Goal: Transaction & Acquisition: Purchase product/service

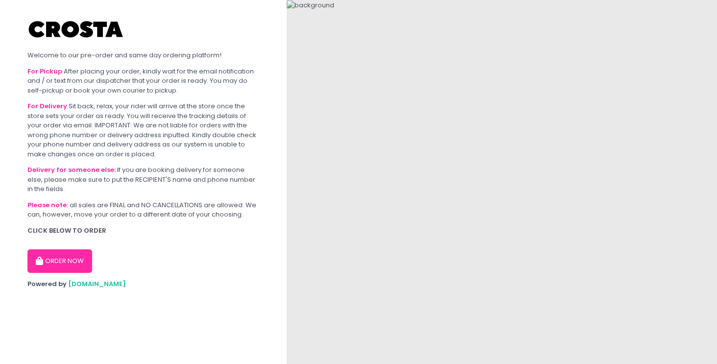
click at [53, 265] on button "ORDER NOW" at bounding box center [59, 261] width 65 height 24
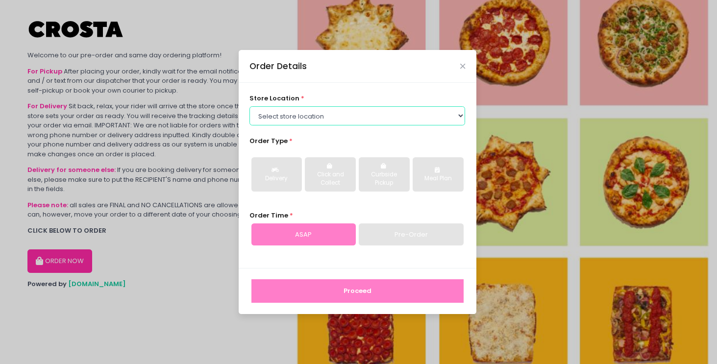
click at [358, 107] on select "Select store location Crosta Pizza - Salcedo Crosta Pizza - San Juan" at bounding box center [357, 115] width 216 height 19
select select "5fabb2e53664a8677beaeb89"
click at [249, 106] on select "Select store location Crosta Pizza - Salcedo Crosta Pizza - San Juan" at bounding box center [357, 115] width 216 height 19
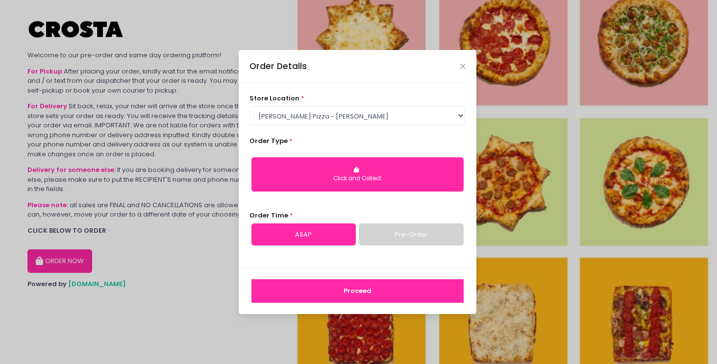
click at [458, 64] on div "Order Details" at bounding box center [358, 66] width 238 height 32
click at [463, 68] on icon "Close" at bounding box center [462, 66] width 5 height 7
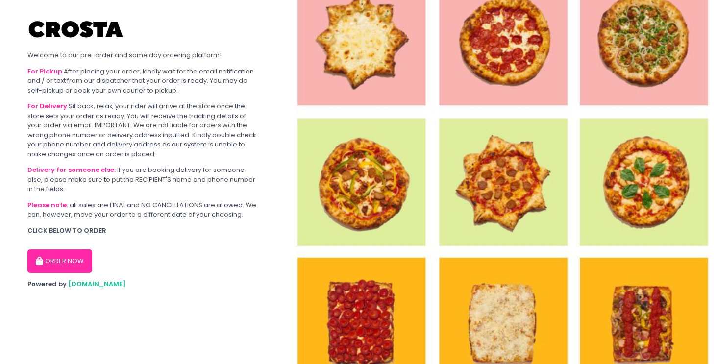
click at [64, 258] on button "ORDER NOW" at bounding box center [59, 261] width 65 height 24
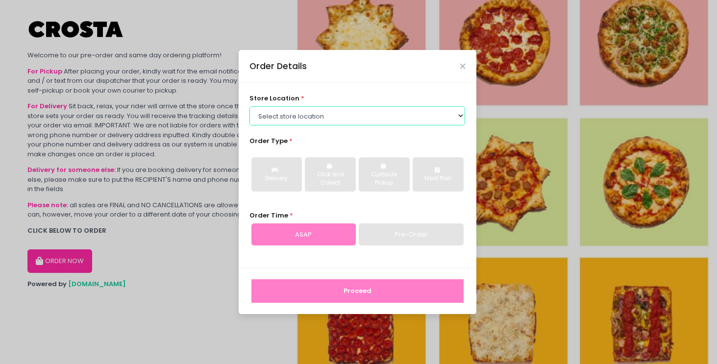
click at [335, 109] on select "Select store location Crosta Pizza - Salcedo Crosta Pizza - San Juan" at bounding box center [357, 115] width 216 height 19
click at [249, 106] on select "Select store location Crosta Pizza - Salcedo Crosta Pizza - San Juan" at bounding box center [357, 115] width 216 height 19
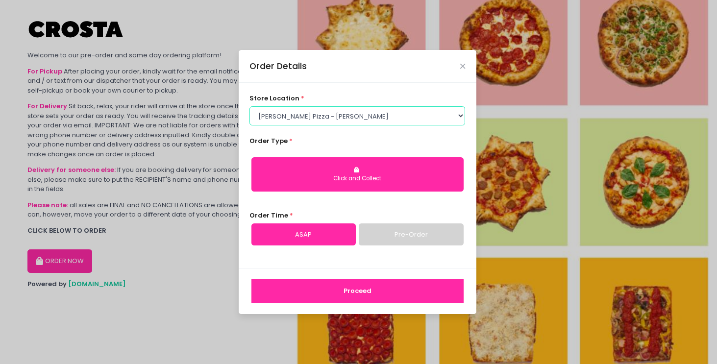
click at [347, 114] on select "Select store location Crosta Pizza - Salcedo Crosta Pizza - San Juan" at bounding box center [357, 115] width 216 height 19
select select "65090bae48156caed44a5eb4"
click at [249, 106] on select "Select store location [PERSON_NAME] Pizza - [PERSON_NAME] Pizza - [GEOGRAPHIC_D…" at bounding box center [357, 115] width 216 height 19
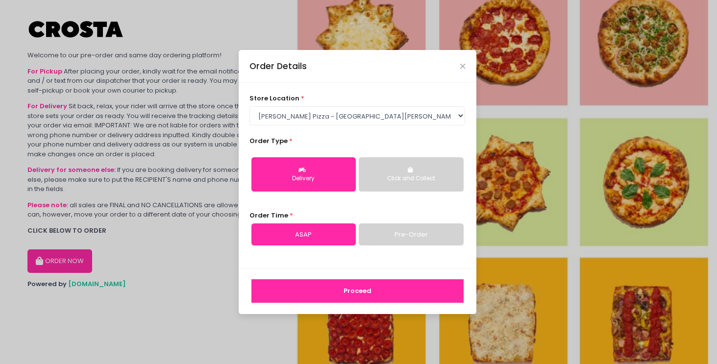
click at [307, 189] on button "Delivery" at bounding box center [303, 174] width 104 height 34
click at [361, 288] on button "Proceed" at bounding box center [357, 291] width 212 height 24
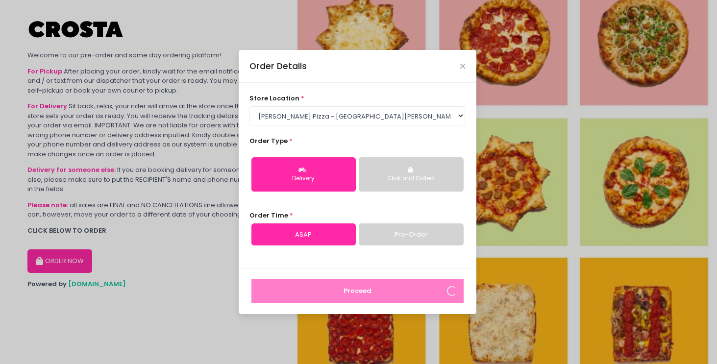
click at [399, 234] on link "Pre-Order" at bounding box center [411, 235] width 104 height 23
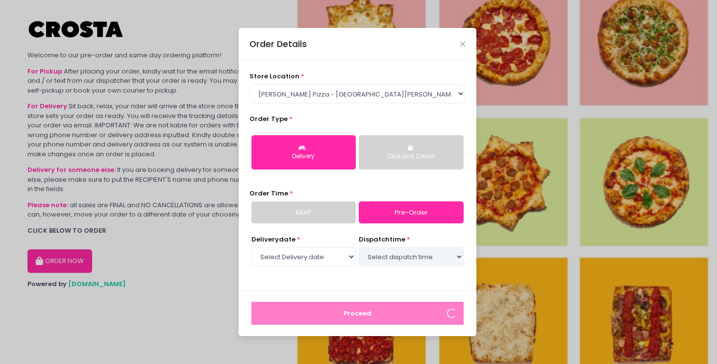
select select "2025-09-06"
click at [420, 263] on select "Select dispatch time 02:00 PM - 02:30 PM 02:30 PM - 03:00 PM 03:00 PM - 03:30 P…" at bounding box center [411, 257] width 104 height 19
select select "17:00"
click at [359, 248] on select "Select dispatch time 02:00 PM - 02:30 PM 02:30 PM - 03:00 PM 03:00 PM - 03:30 P…" at bounding box center [411, 257] width 104 height 19
click at [463, 44] on icon "Close" at bounding box center [462, 44] width 5 height 7
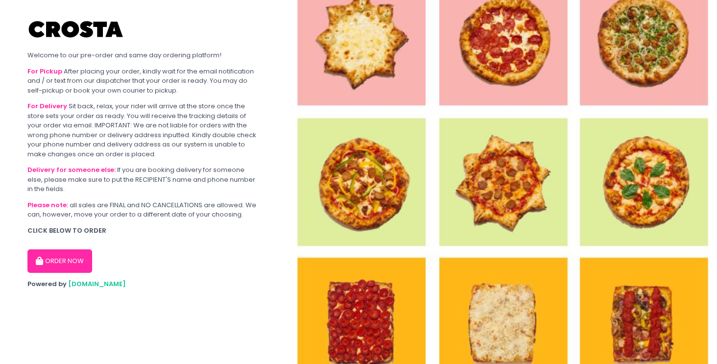
click at [26, 316] on section "Welcome to our pre-order and same day ordering platform! For Pickup After placi…" at bounding box center [143, 182] width 287 height 364
click at [50, 260] on button "ORDER NOW" at bounding box center [59, 261] width 65 height 24
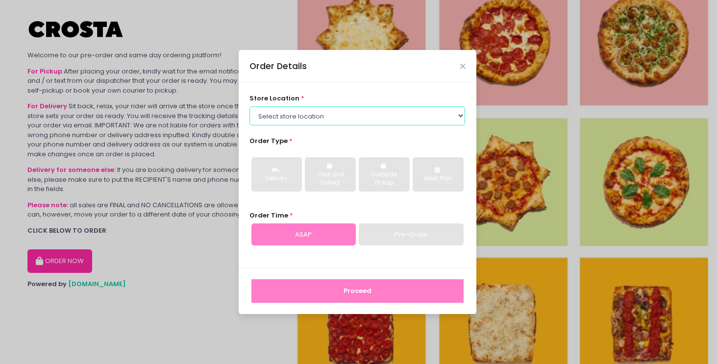
click at [336, 117] on select "Select store location Crosta Pizza - Salcedo Crosta Pizza - San Juan" at bounding box center [357, 115] width 216 height 19
click at [249, 106] on select "Select store location Crosta Pizza - Salcedo Crosta Pizza - San Juan" at bounding box center [357, 115] width 216 height 19
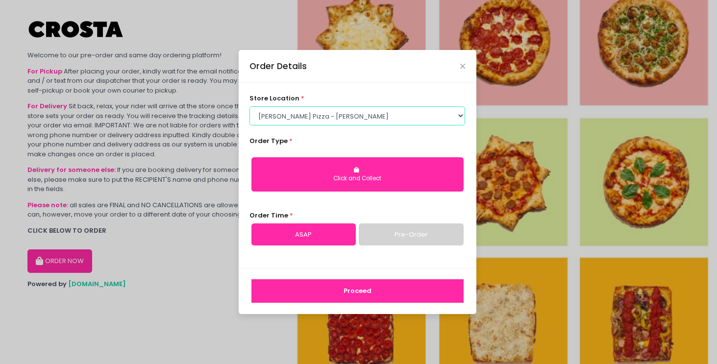
click at [322, 111] on select "Select store location [PERSON_NAME] Pizza - [PERSON_NAME] Pizza - [GEOGRAPHIC_D…" at bounding box center [357, 115] width 216 height 19
select select "65090bae48156caed44a5eb4"
click at [249, 106] on select "Select store location [PERSON_NAME] Pizza - [PERSON_NAME] Pizza - [GEOGRAPHIC_D…" at bounding box center [357, 115] width 216 height 19
click at [392, 231] on link "Pre-Order" at bounding box center [411, 235] width 104 height 23
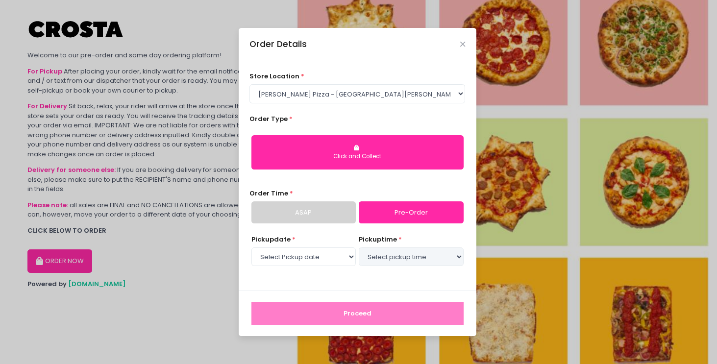
select select "2025-09-06"
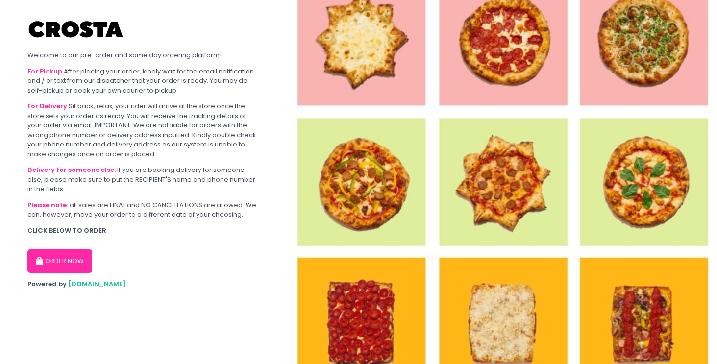
click at [64, 263] on button "ORDER NOW" at bounding box center [59, 261] width 65 height 24
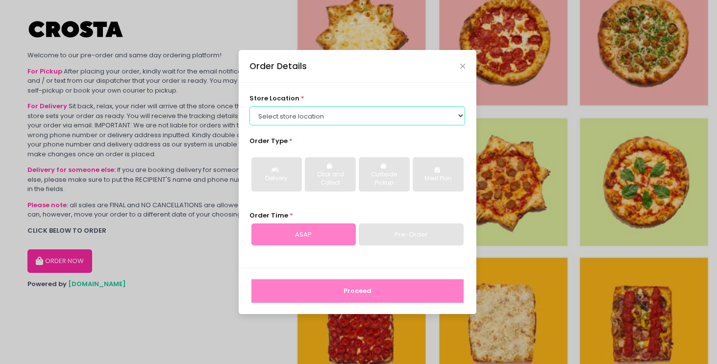
click at [322, 107] on select "Select store location Crosta Pizza - [PERSON_NAME] Crosta Pizza - [GEOGRAPHIC_D…" at bounding box center [357, 115] width 216 height 19
select select "65090bae48156caed44a5eb4"
click at [249, 106] on select "Select store location Crosta Pizza - [PERSON_NAME] Crosta Pizza - [GEOGRAPHIC_D…" at bounding box center [357, 115] width 216 height 19
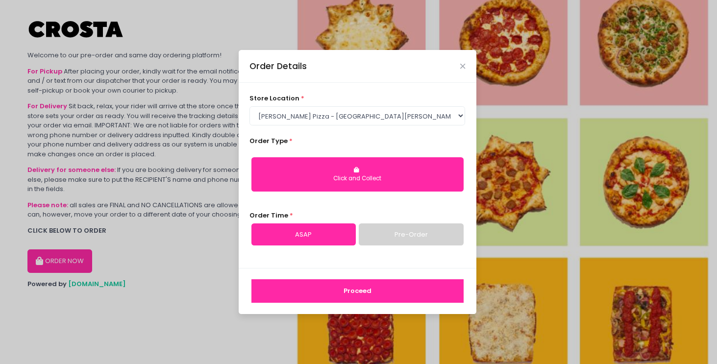
click at [398, 233] on link "Pre-Order" at bounding box center [411, 235] width 104 height 23
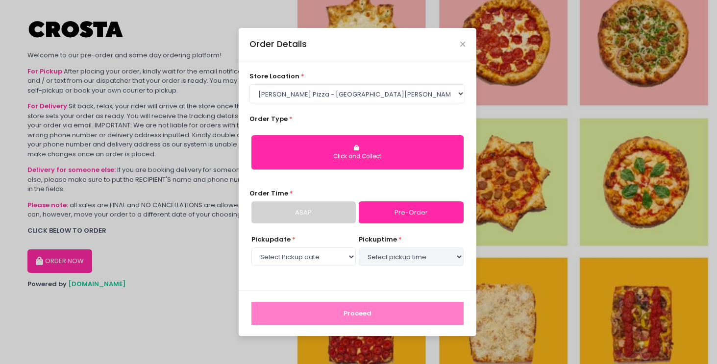
select select "2025-09-06"
click at [419, 97] on select "Select store location Crosta Pizza - [PERSON_NAME] Crosta Pizza - [GEOGRAPHIC_D…" at bounding box center [357, 93] width 216 height 19
select select "5fabb2e53664a8677beaeb89"
click at [249, 103] on select "Select store location Crosta Pizza - [PERSON_NAME] Crosta Pizza - [GEOGRAPHIC_D…" at bounding box center [357, 93] width 216 height 19
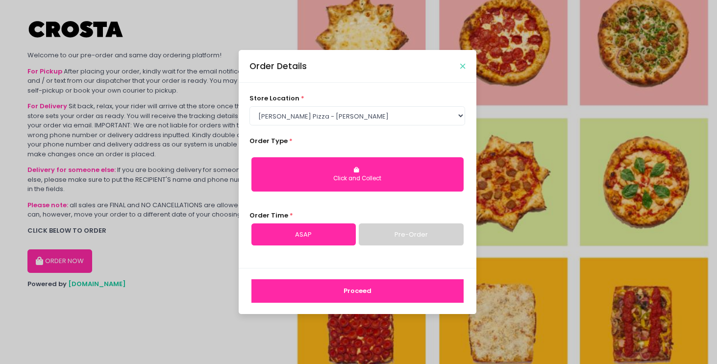
click at [460, 63] on icon "Close" at bounding box center [462, 66] width 5 height 7
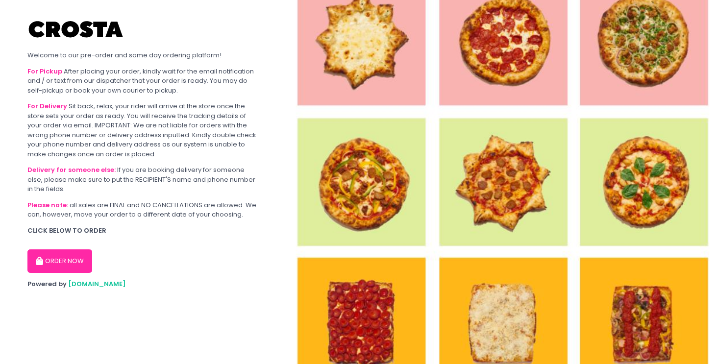
click at [57, 258] on button "ORDER NOW" at bounding box center [59, 261] width 65 height 24
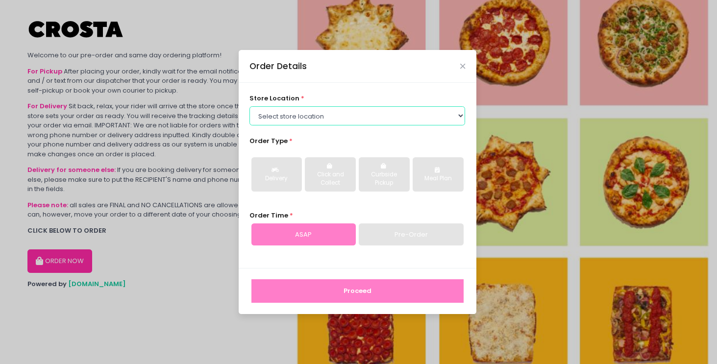
click at [322, 112] on select "Select store location [PERSON_NAME] Pizza - [PERSON_NAME] Pizza - [GEOGRAPHIC_D…" at bounding box center [357, 115] width 216 height 19
click at [249, 106] on select "Select store location [PERSON_NAME] Pizza - [PERSON_NAME] Pizza - [GEOGRAPHIC_D…" at bounding box center [357, 115] width 216 height 19
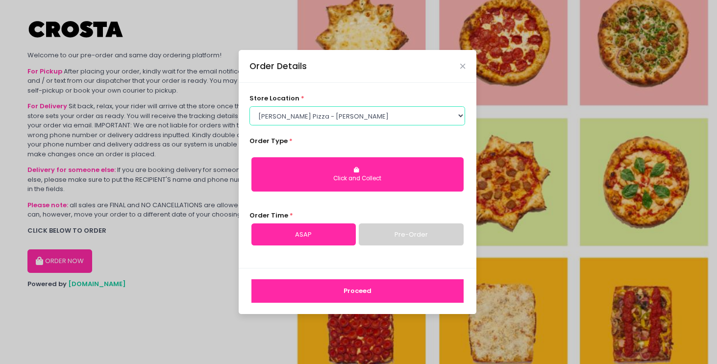
click at [325, 114] on select "Select store location [PERSON_NAME] Pizza - [PERSON_NAME] Pizza - [GEOGRAPHIC_D…" at bounding box center [357, 115] width 216 height 19
select select "65090bae48156caed44a5eb4"
click at [249, 106] on select "Select store location Crosta Pizza - [PERSON_NAME] Crosta Pizza - [GEOGRAPHIC_D…" at bounding box center [357, 115] width 216 height 19
click at [462, 61] on div "Order Details" at bounding box center [358, 66] width 238 height 32
click at [462, 65] on icon "Close" at bounding box center [462, 66] width 5 height 7
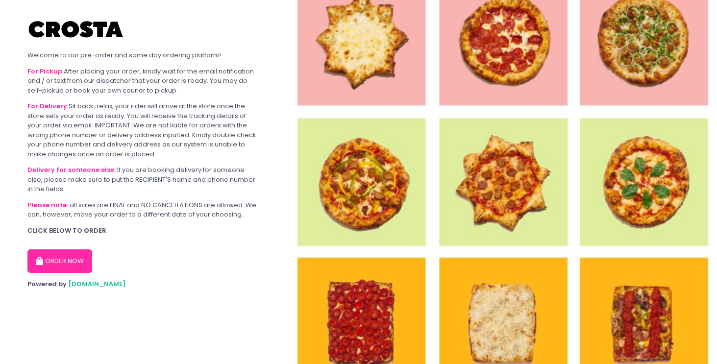
click at [66, 261] on button "ORDER NOW" at bounding box center [59, 261] width 65 height 24
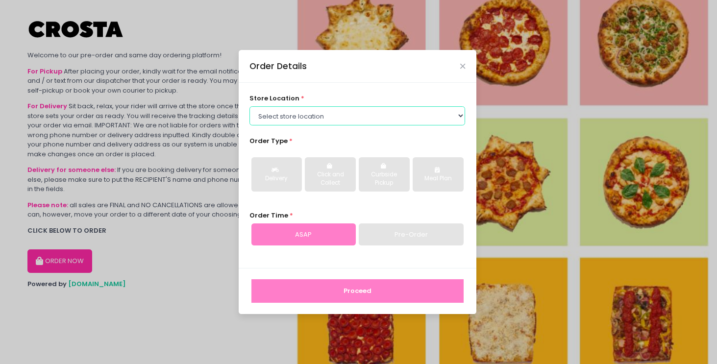
click at [301, 118] on select "Select store location Crosta Pizza - Salcedo Crosta Pizza - San Juan" at bounding box center [357, 115] width 216 height 19
click at [249, 106] on select "Select store location Crosta Pizza - Salcedo Crosta Pizza - San Juan" at bounding box center [357, 115] width 216 height 19
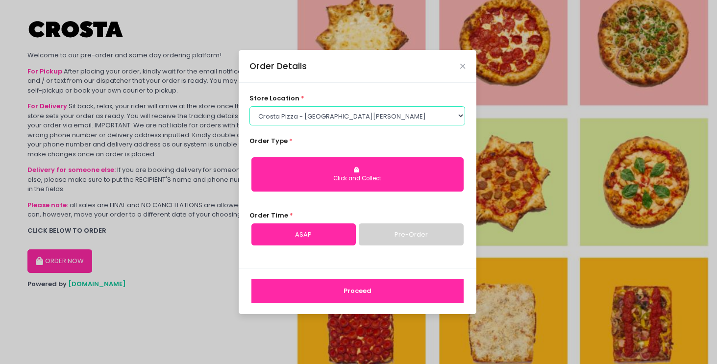
click at [317, 113] on select "Select store location Crosta Pizza - Salcedo Crosta Pizza - San Juan" at bounding box center [357, 115] width 216 height 19
select select "5fabb2e53664a8677beaeb89"
click at [249, 106] on select "Select store location [PERSON_NAME] Pizza - [PERSON_NAME] Pizza - [GEOGRAPHIC_D…" at bounding box center [357, 115] width 216 height 19
click at [460, 65] on icon "Close" at bounding box center [462, 66] width 5 height 7
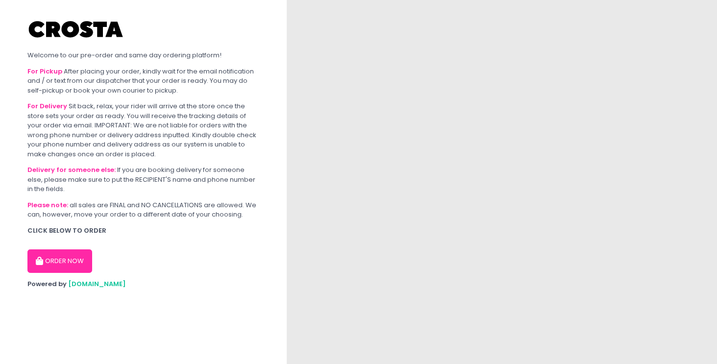
click at [66, 260] on button "ORDER NOW" at bounding box center [59, 261] width 65 height 24
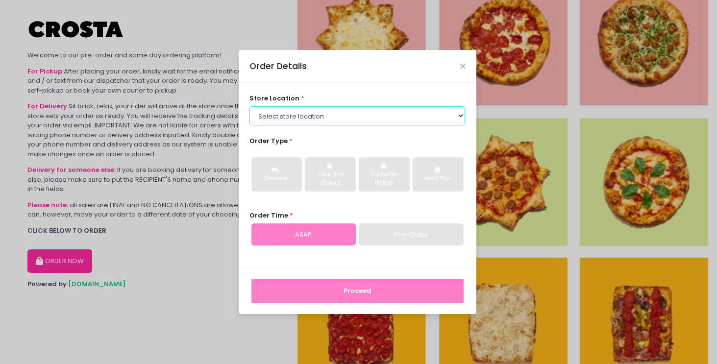
click at [347, 115] on select "Select store location [PERSON_NAME] Pizza - [PERSON_NAME] Pizza - [GEOGRAPHIC_D…" at bounding box center [357, 115] width 216 height 19
click at [249, 106] on select "Select store location Crosta Pizza - Salcedo Crosta Pizza - San Juan" at bounding box center [357, 115] width 216 height 19
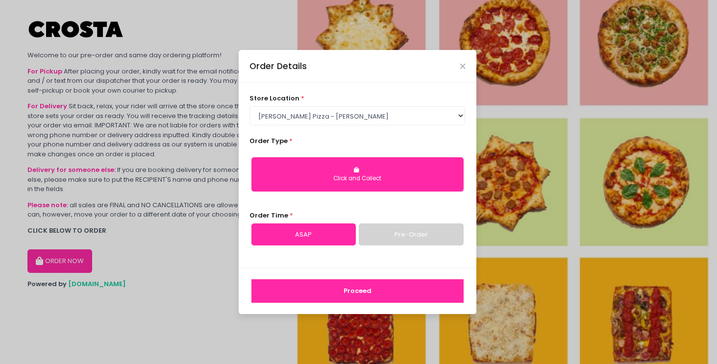
click at [353, 106] on div "store location * Select store location Crosta Pizza - Salcedo Crosta Pizza - Sa…" at bounding box center [357, 109] width 216 height 31
click at [353, 109] on select "Select store location Crosta Pizza - Salcedo Crosta Pizza - San Juan" at bounding box center [357, 115] width 216 height 19
select select "65090bae48156caed44a5eb4"
click at [249, 106] on select "Select store location Crosta Pizza - Salcedo Crosta Pizza - San Juan" at bounding box center [357, 115] width 216 height 19
click at [466, 62] on div "Order Details" at bounding box center [358, 66] width 238 height 32
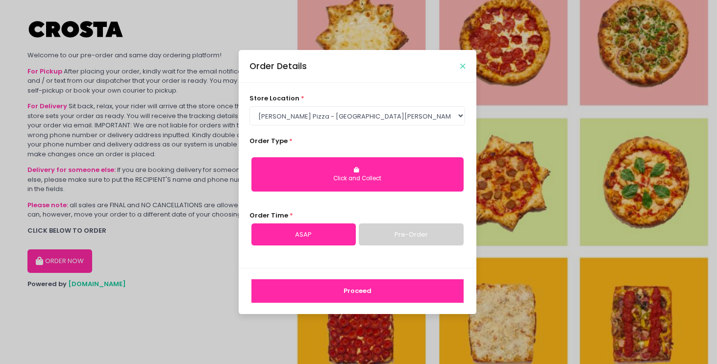
click at [460, 68] on icon "Close" at bounding box center [462, 66] width 5 height 7
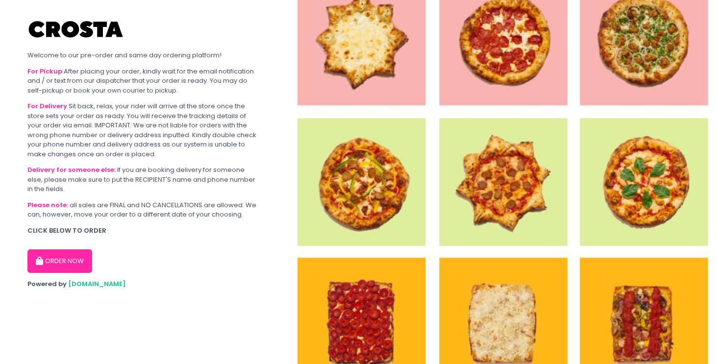
click at [67, 255] on button "ORDER NOW" at bounding box center [59, 261] width 65 height 24
select select "65090bae48156caed44a5eb4"
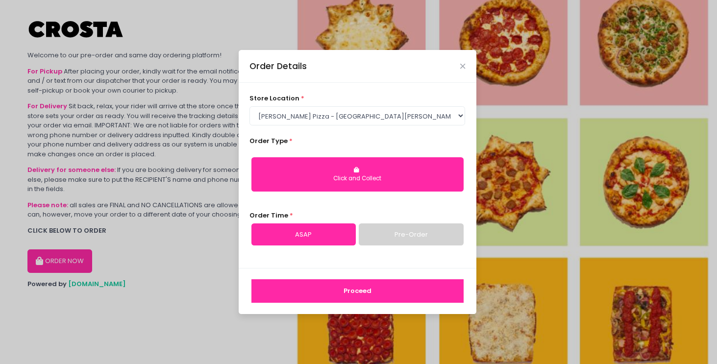
click at [401, 232] on link "Pre-Order" at bounding box center [411, 235] width 104 height 23
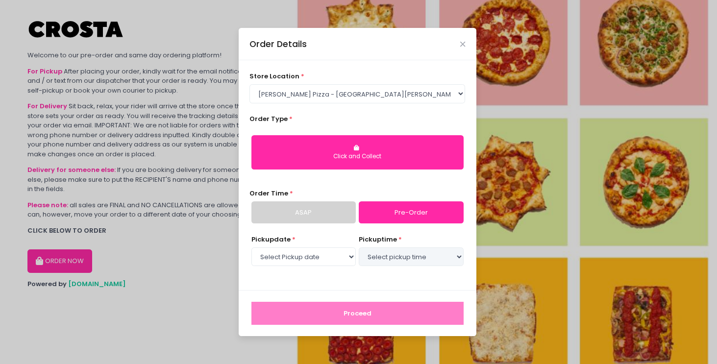
select select "2025-09-06"
click at [399, 258] on select "Select pickup time 02:00 PM - 02:30 PM 02:30 PM - 03:00 PM 03:00 PM - 03:30 PM …" at bounding box center [411, 257] width 104 height 19
select select "17:00"
click at [359, 248] on select "Select pickup time 02:00 PM - 02:30 PM 02:30 PM - 03:00 PM 03:00 PM - 03:30 PM …" at bounding box center [411, 257] width 104 height 19
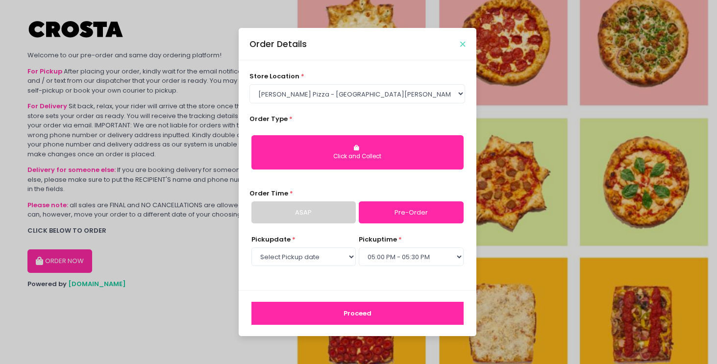
click at [460, 45] on icon "Close" at bounding box center [462, 44] width 5 height 7
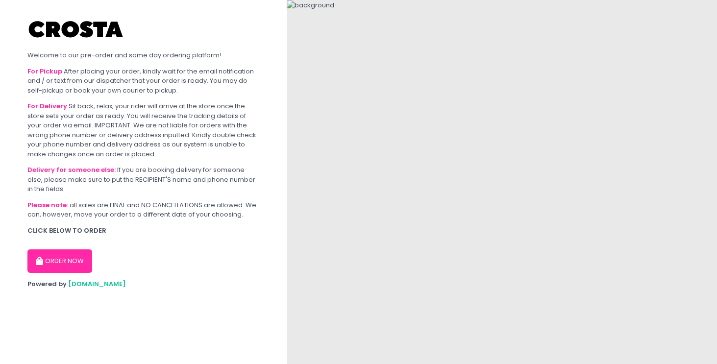
click at [56, 267] on button "ORDER NOW" at bounding box center [59, 261] width 65 height 24
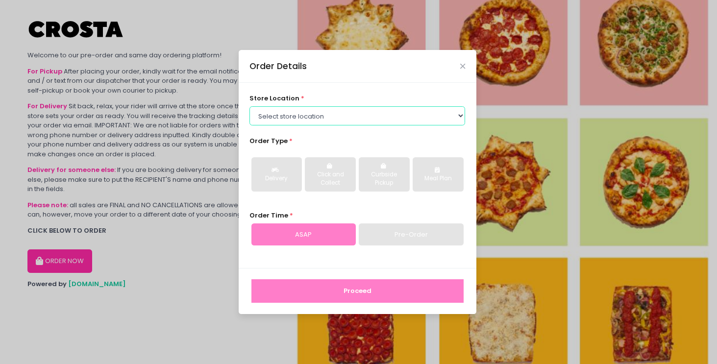
click at [310, 119] on select "Select store location Crosta Pizza - [PERSON_NAME] Crosta Pizza - [GEOGRAPHIC_D…" at bounding box center [357, 115] width 216 height 19
click at [249, 106] on select "Select store location Crosta Pizza - [PERSON_NAME] Crosta Pizza - [GEOGRAPHIC_D…" at bounding box center [357, 115] width 216 height 19
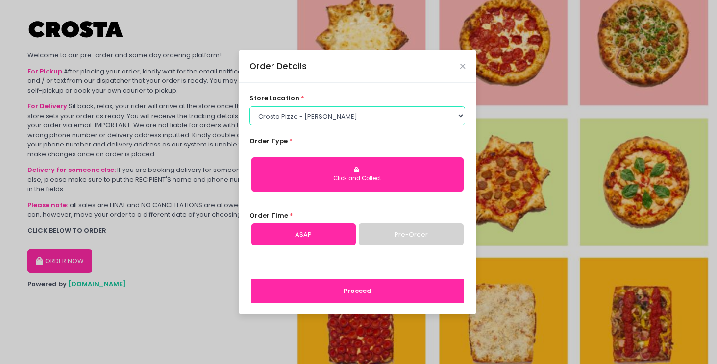
click at [340, 117] on select "Select store location Crosta Pizza - [PERSON_NAME] Crosta Pizza - [GEOGRAPHIC_D…" at bounding box center [357, 115] width 216 height 19
select select "65090bae48156caed44a5eb4"
click at [249, 106] on select "Select store location Crosta Pizza - [PERSON_NAME] Crosta Pizza - [GEOGRAPHIC_D…" at bounding box center [357, 115] width 216 height 19
click at [461, 65] on icon "Close" at bounding box center [462, 66] width 5 height 7
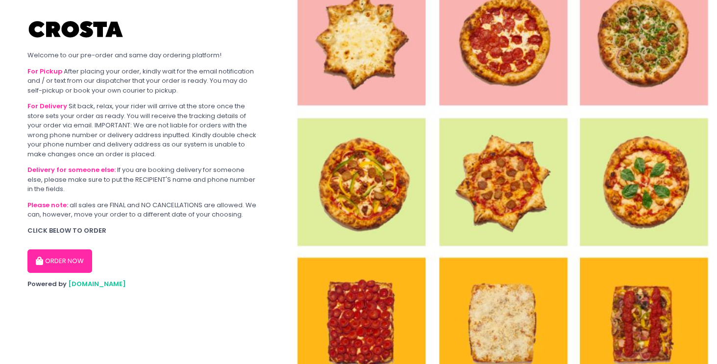
click at [63, 262] on button "ORDER NOW" at bounding box center [59, 261] width 65 height 24
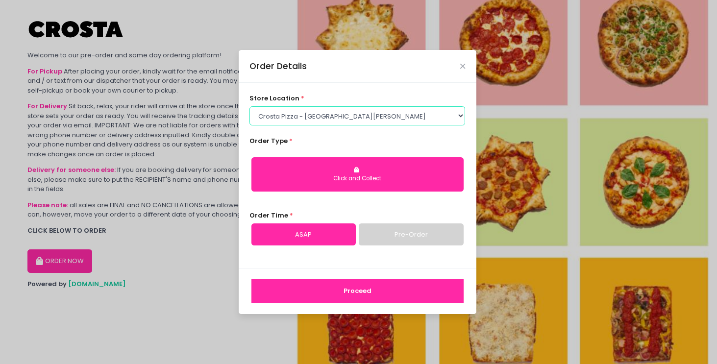
click at [320, 113] on select "Select store location Crosta Pizza - [PERSON_NAME] Crosta Pizza - [GEOGRAPHIC_D…" at bounding box center [357, 115] width 216 height 19
select select "5fabb2e53664a8677beaeb89"
click at [249, 106] on select "Select store location Crosta Pizza - [PERSON_NAME] Crosta Pizza - [GEOGRAPHIC_D…" at bounding box center [357, 115] width 216 height 19
click at [461, 69] on icon "Close" at bounding box center [462, 66] width 5 height 7
